Goal: Navigation & Orientation: Find specific page/section

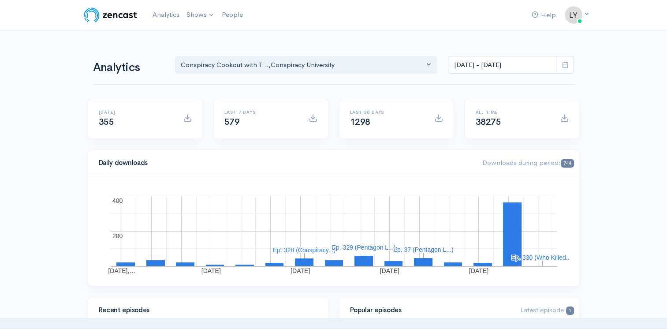
drag, startPoint x: 304, startPoint y: 119, endPoint x: 618, endPoint y: 114, distance: 313.3
